Goal: Download file/media

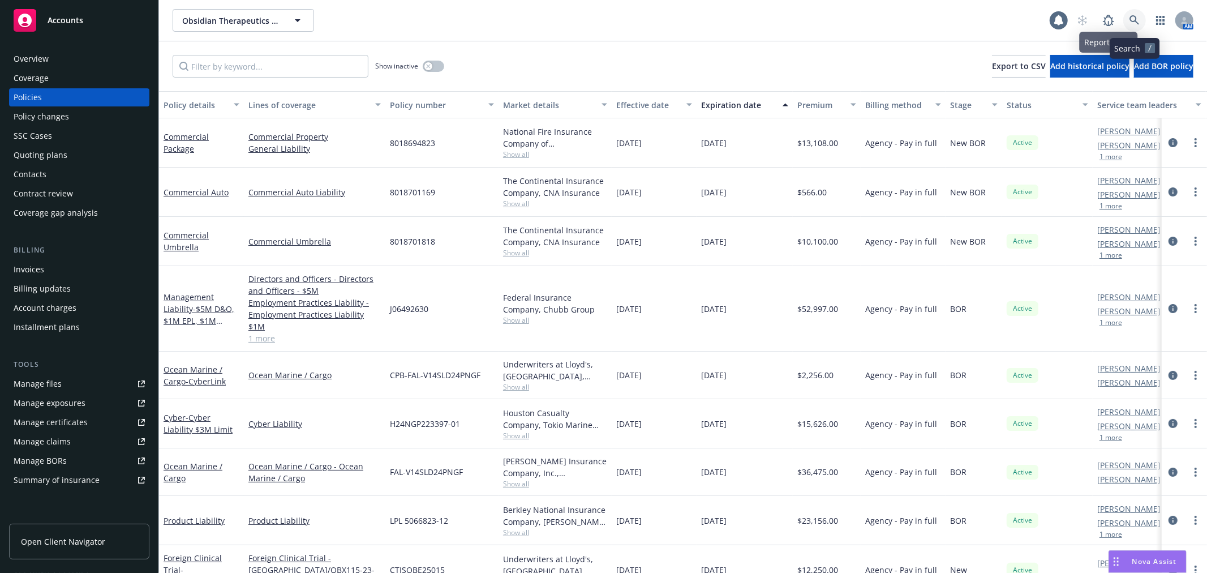
click at [1128, 18] on link at bounding box center [1134, 20] width 23 height 23
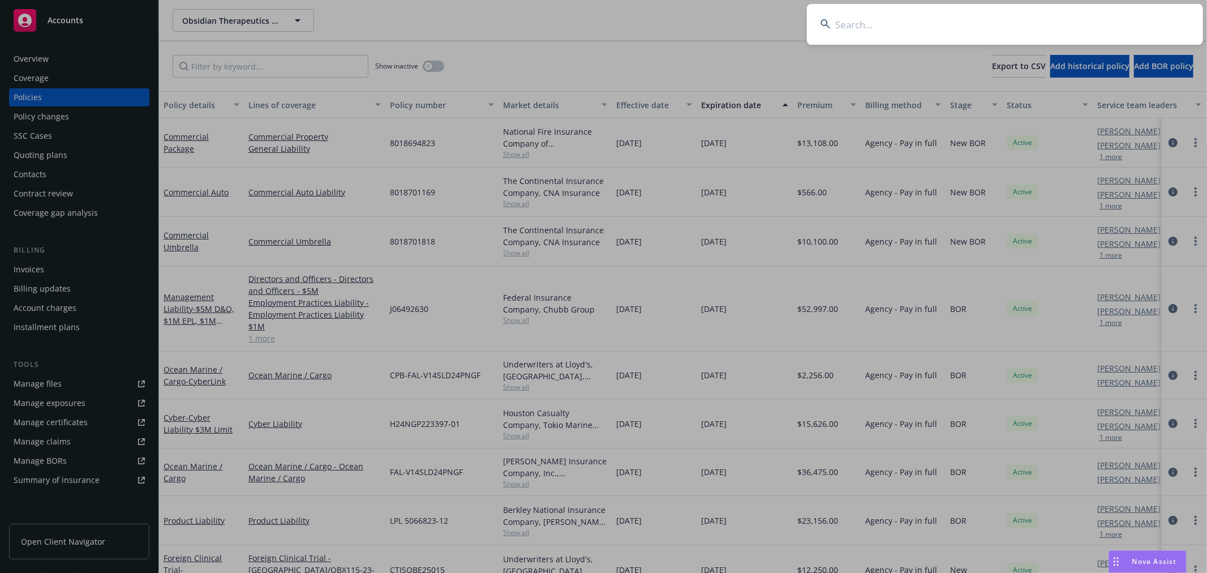
click at [858, 27] on input at bounding box center [1005, 24] width 396 height 41
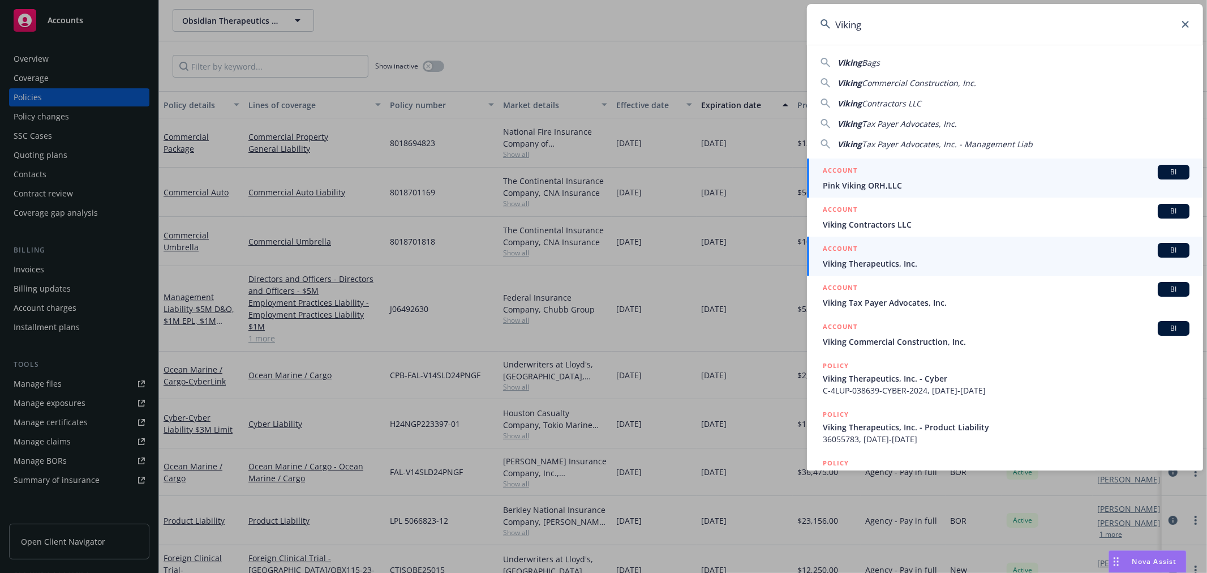
type input "Viking"
click at [901, 261] on span "Viking Therapeutics, Inc." at bounding box center [1006, 263] width 367 height 12
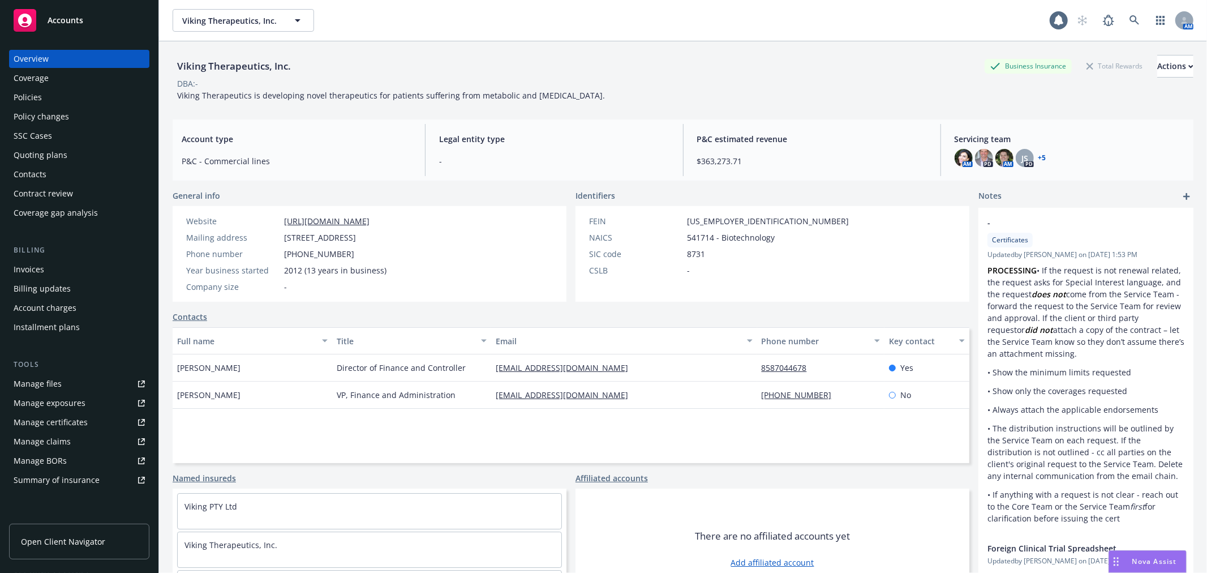
click at [61, 94] on div "Policies" at bounding box center [79, 97] width 131 height 18
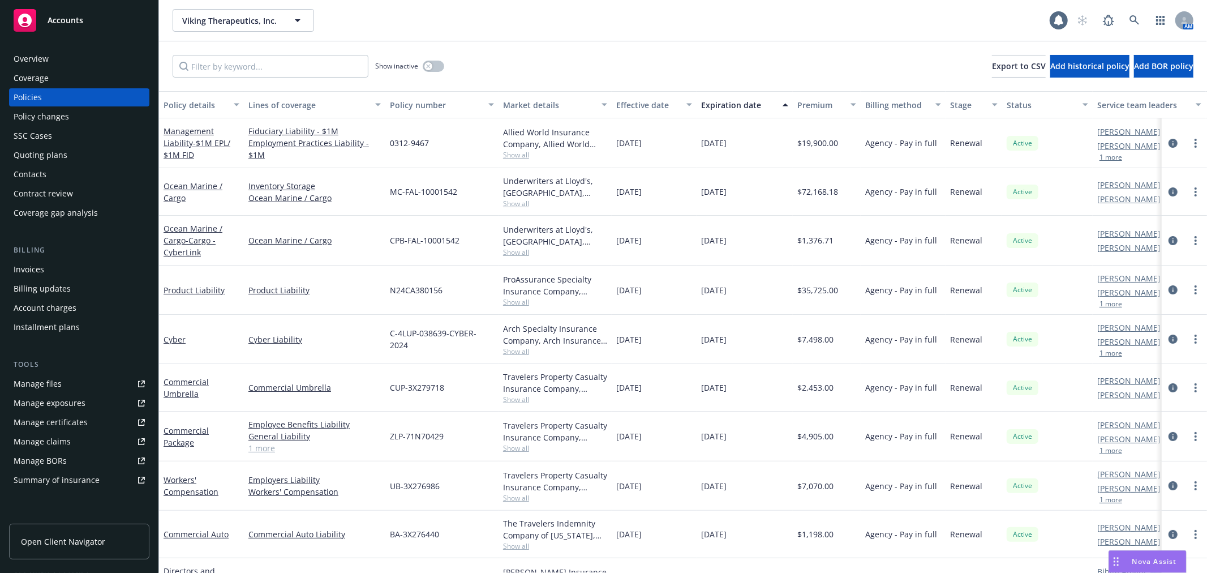
click at [621, 40] on div "Viking Therapeutics, Inc. Viking Therapeutics, Inc. 1 AM" at bounding box center [683, 20] width 1048 height 41
click at [177, 338] on link "Cyber" at bounding box center [175, 339] width 22 height 11
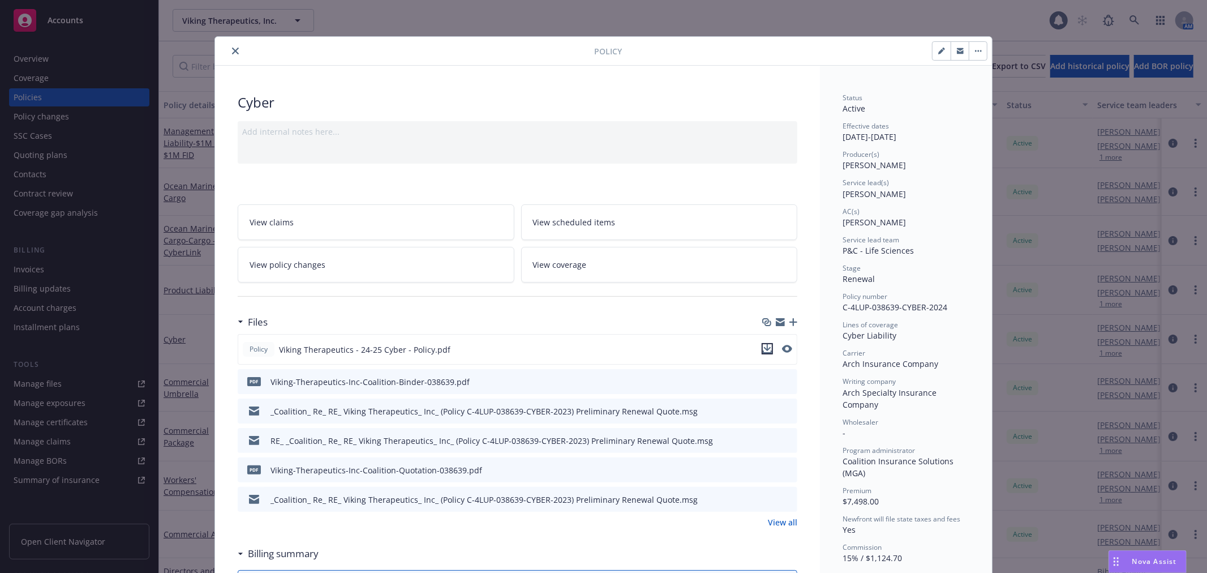
click at [764, 352] on icon "download file" at bounding box center [767, 351] width 9 height 3
drag, startPoint x: 294, startPoint y: 79, endPoint x: 241, endPoint y: 64, distance: 55.2
click at [229, 55] on button "close" at bounding box center [236, 51] width 14 height 14
